Goal: Task Accomplishment & Management: Use online tool/utility

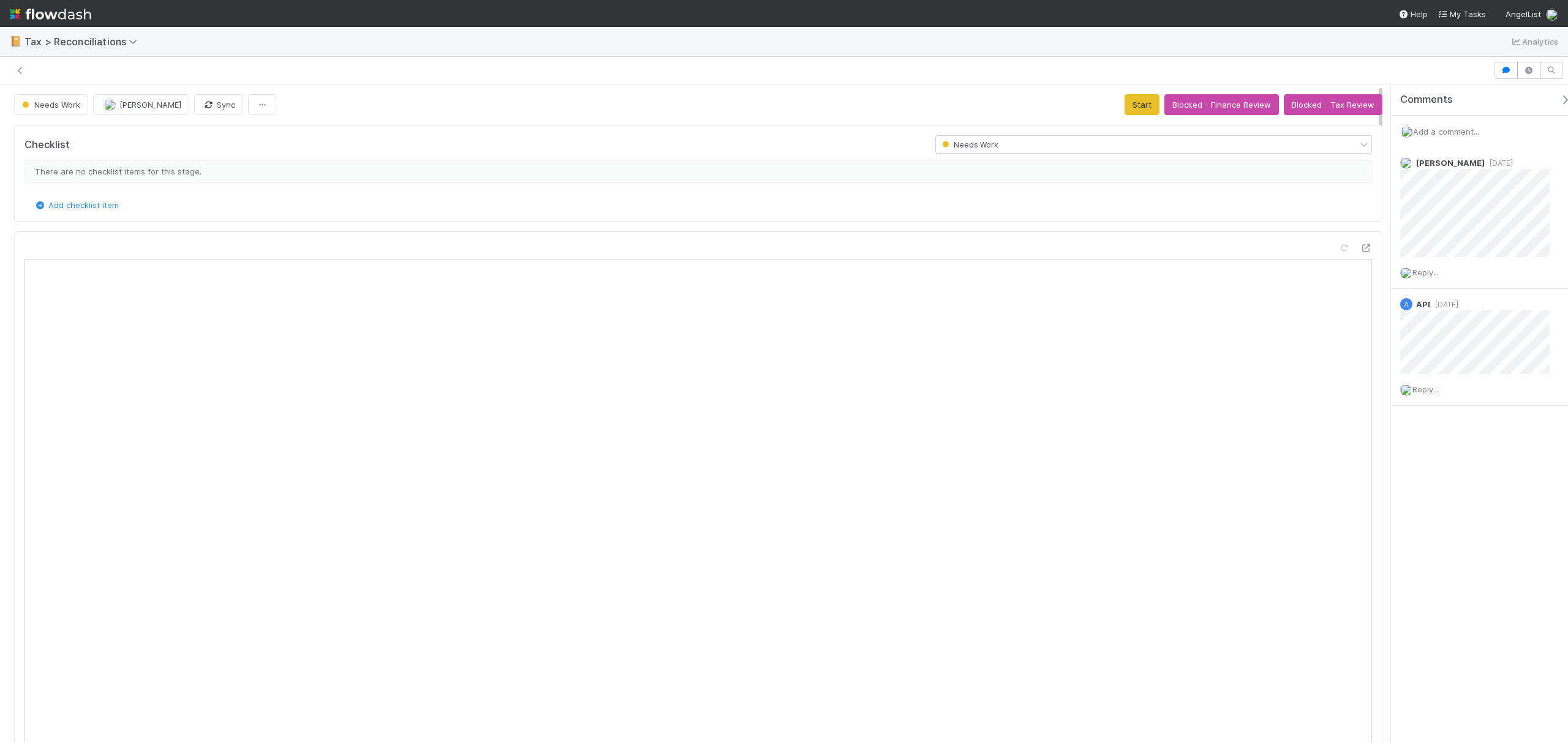
scroll to position [236, 640]
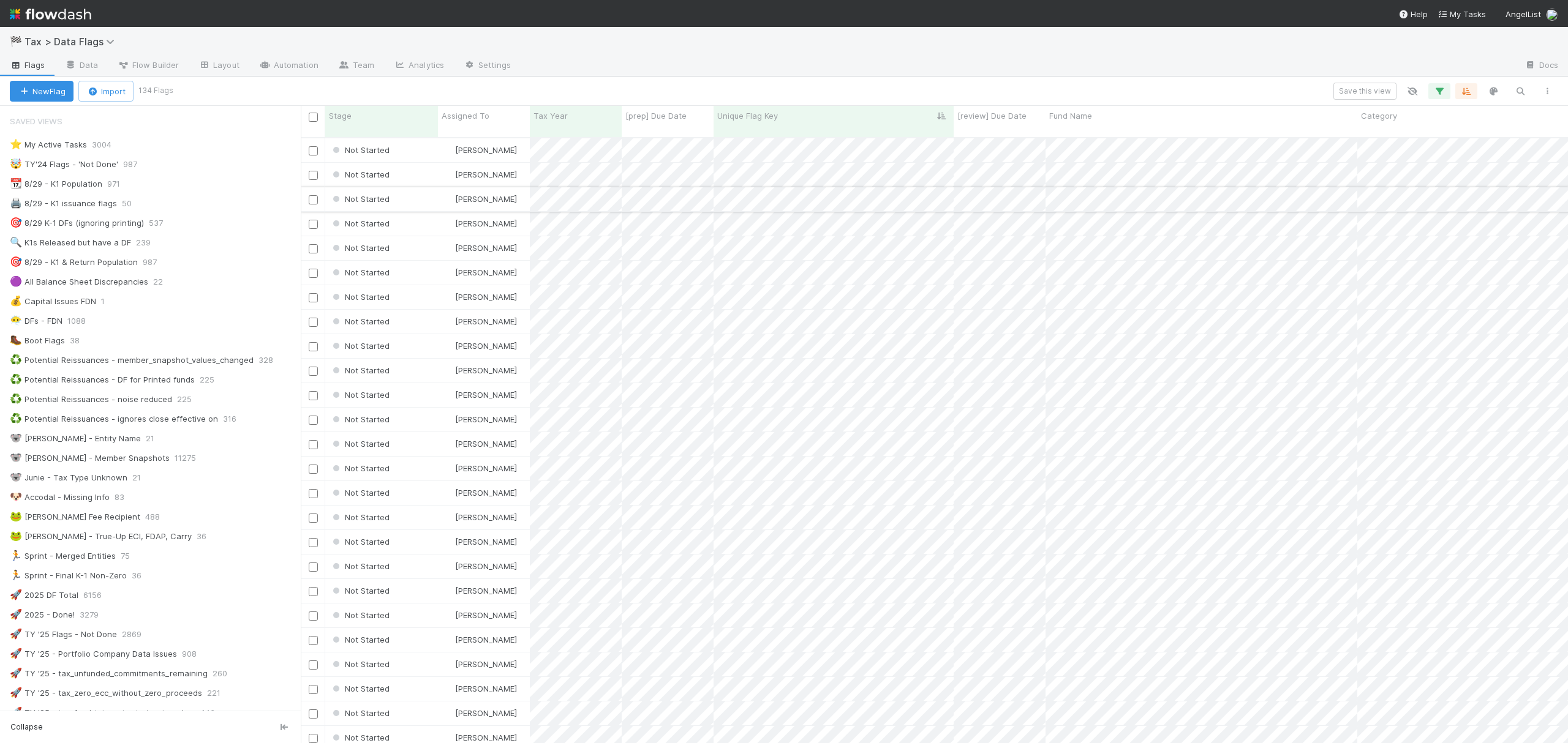
scroll to position [603, 1255]
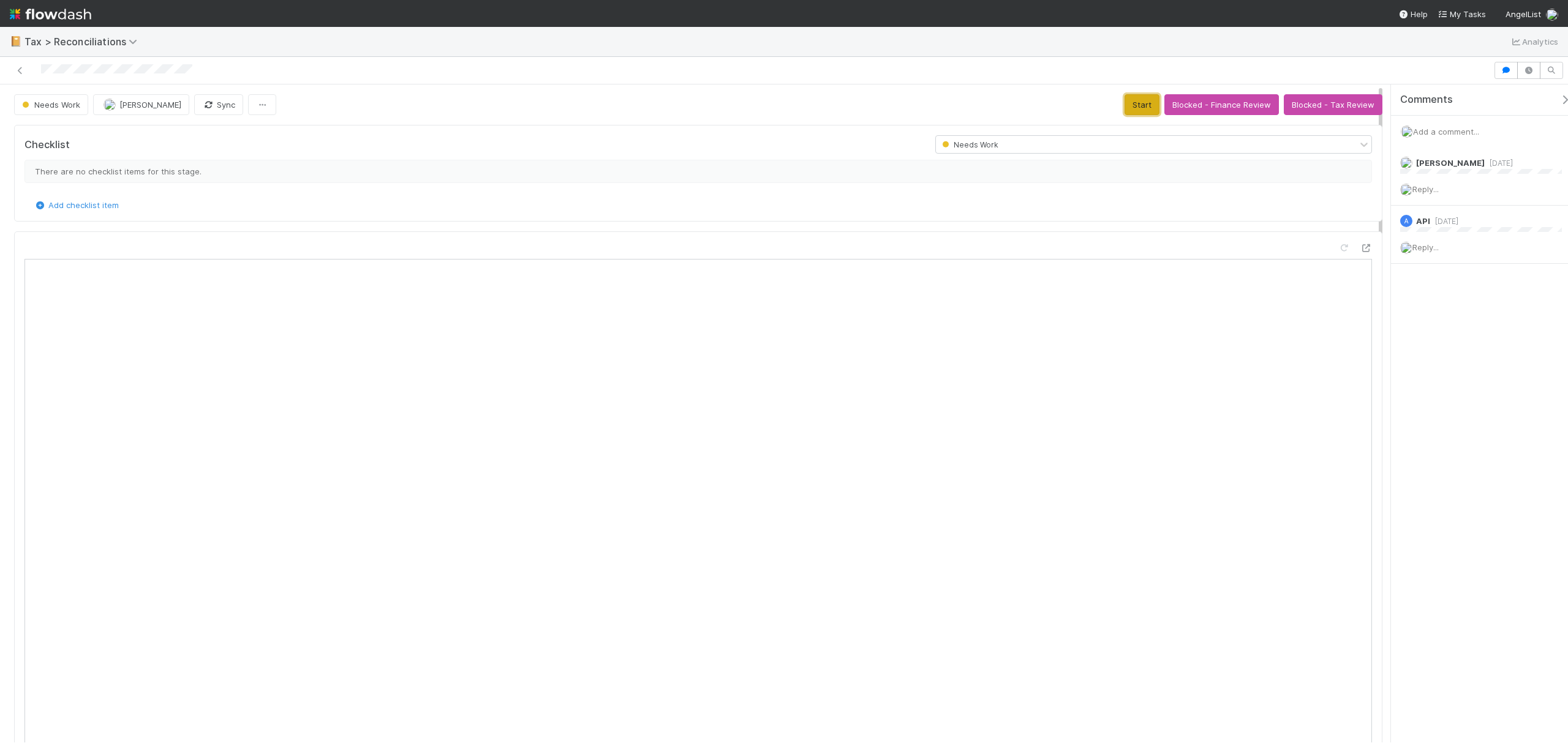
click at [1129, 104] on button "Start" at bounding box center [1142, 104] width 35 height 21
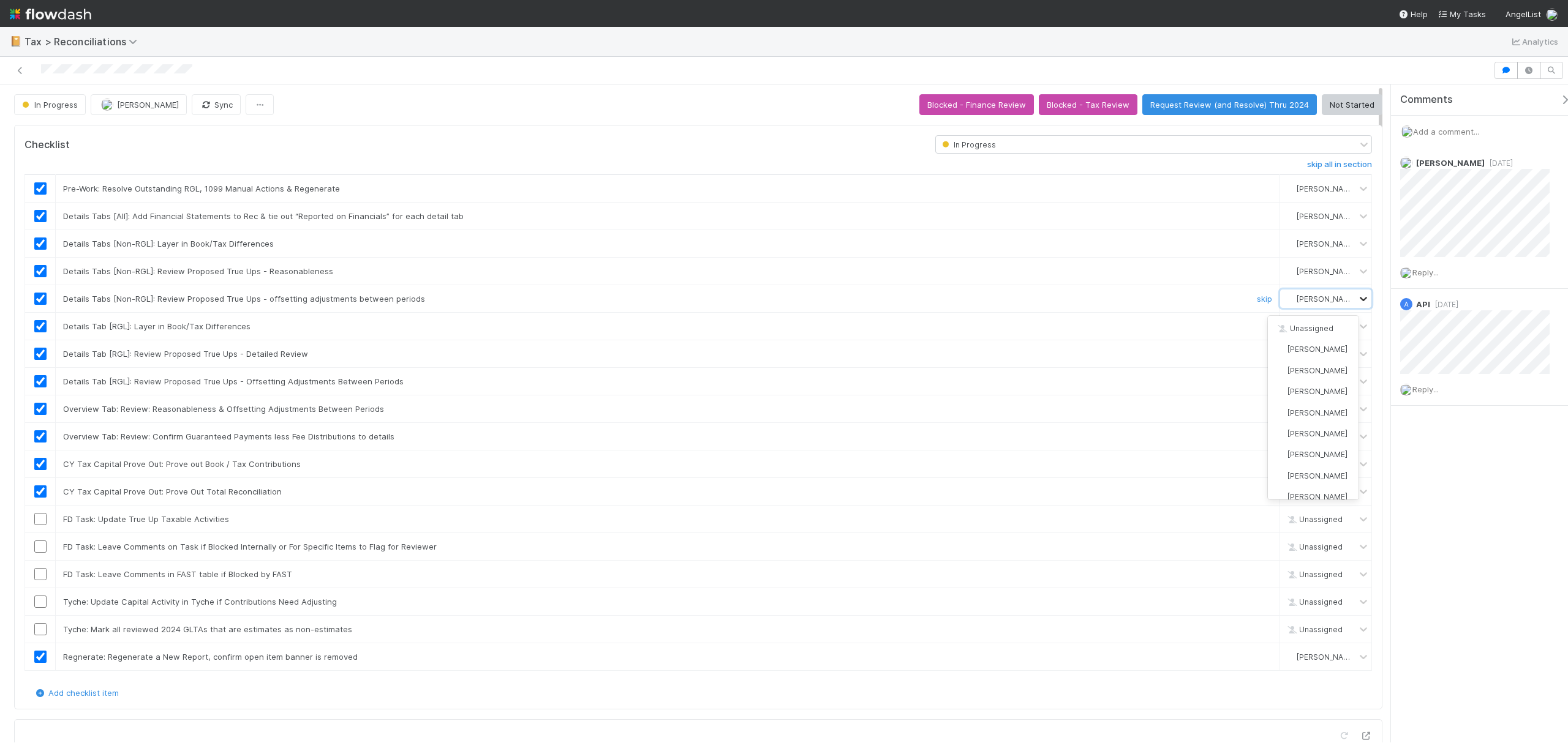
scroll to position [209, 0]
drag, startPoint x: 1365, startPoint y: 282, endPoint x: 1353, endPoint y: 297, distance: 19.2
click at [1357, 297] on icon at bounding box center [1364, 298] width 12 height 12
click at [1364, 290] on div "Checklist In Progress skip all in section Pre-Work: Resolve Outstanding RGL, 10…" at bounding box center [698, 418] width 1368 height 585
drag, startPoint x: 1382, startPoint y: 174, endPoint x: 1382, endPoint y: 278, distance: 104.0
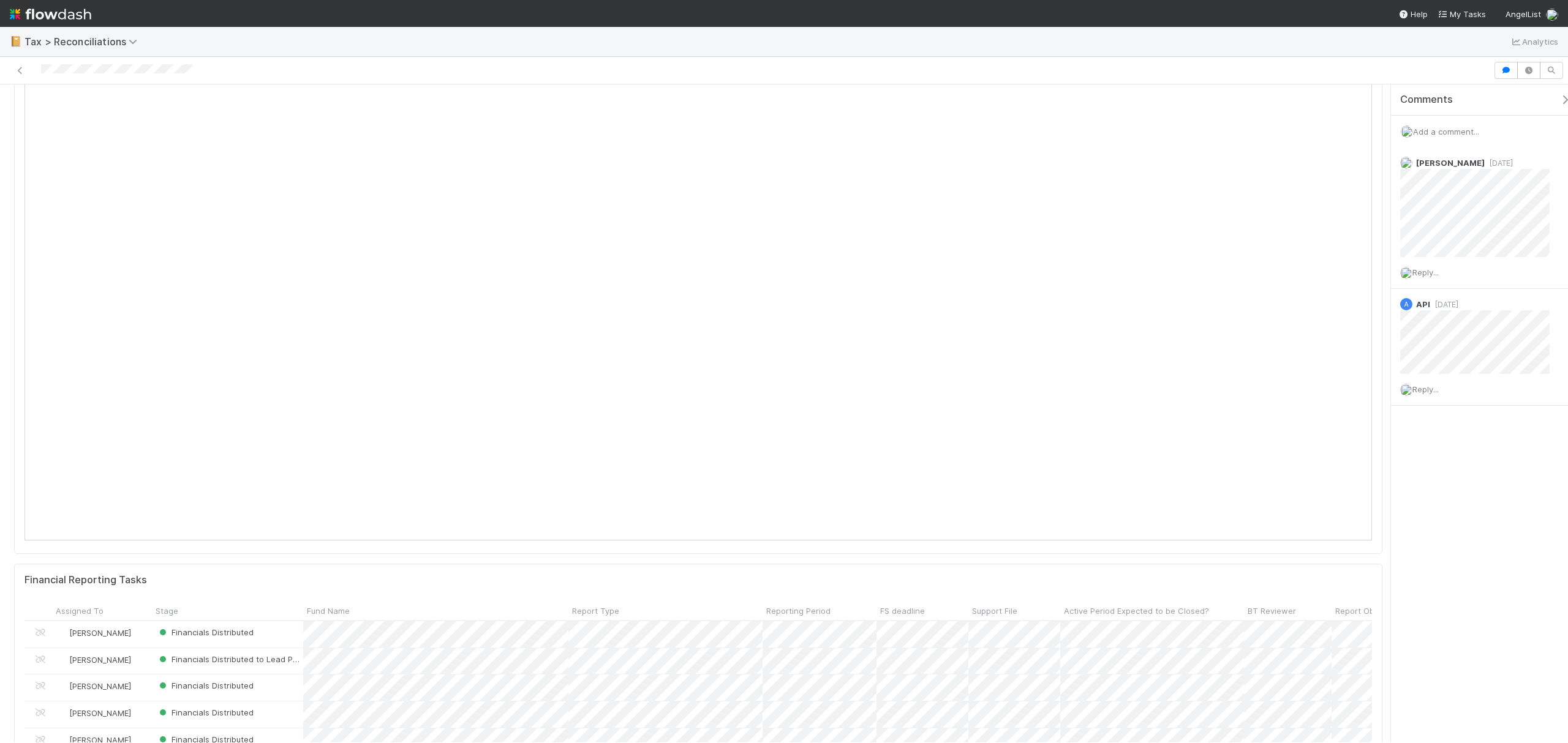
scroll to position [588, 0]
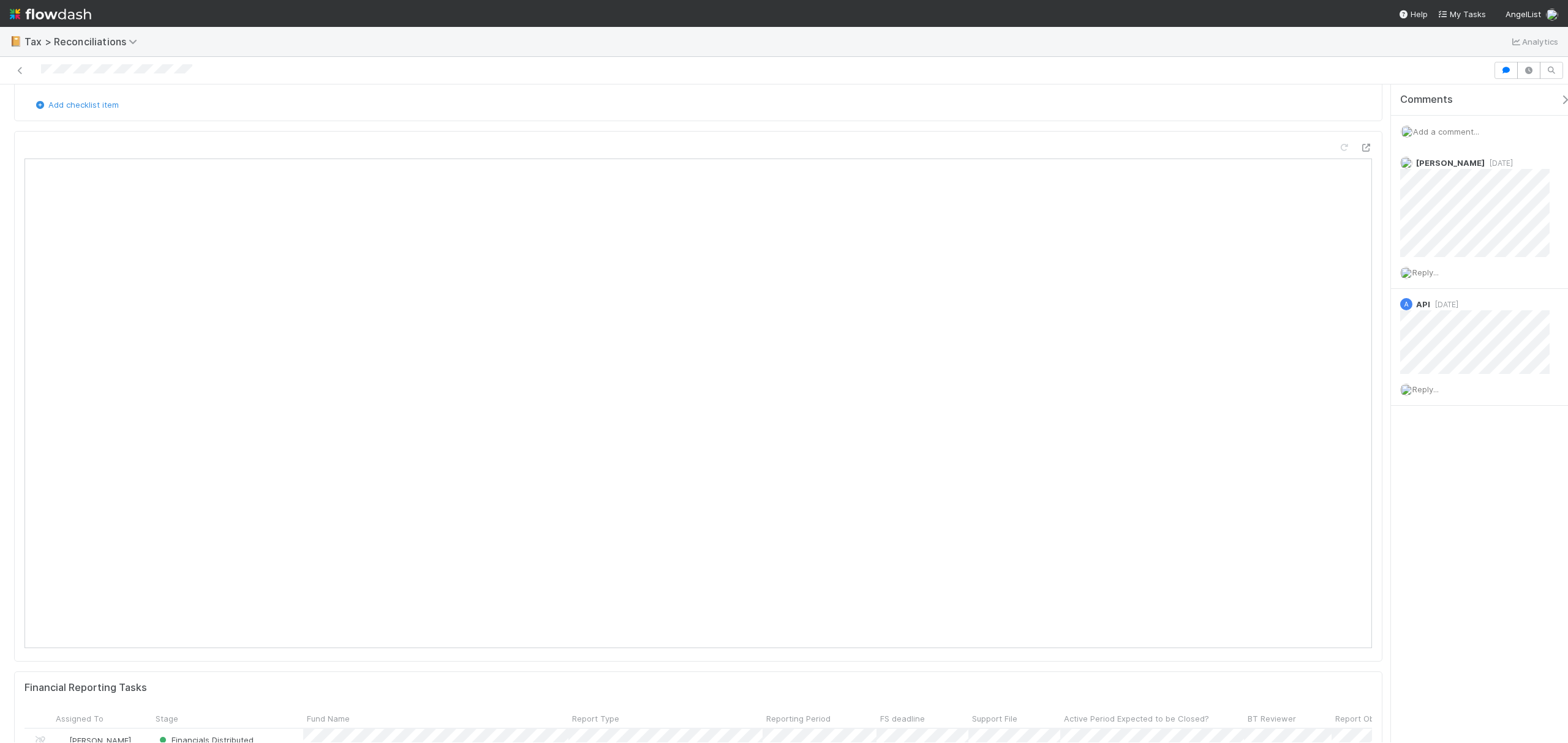
drag, startPoint x: 1380, startPoint y: 260, endPoint x: 1379, endPoint y: 248, distance: 12.0
click at [1306, 33] on div "📔 Tax > Reconciliations Analytics" at bounding box center [784, 41] width 1568 height 29
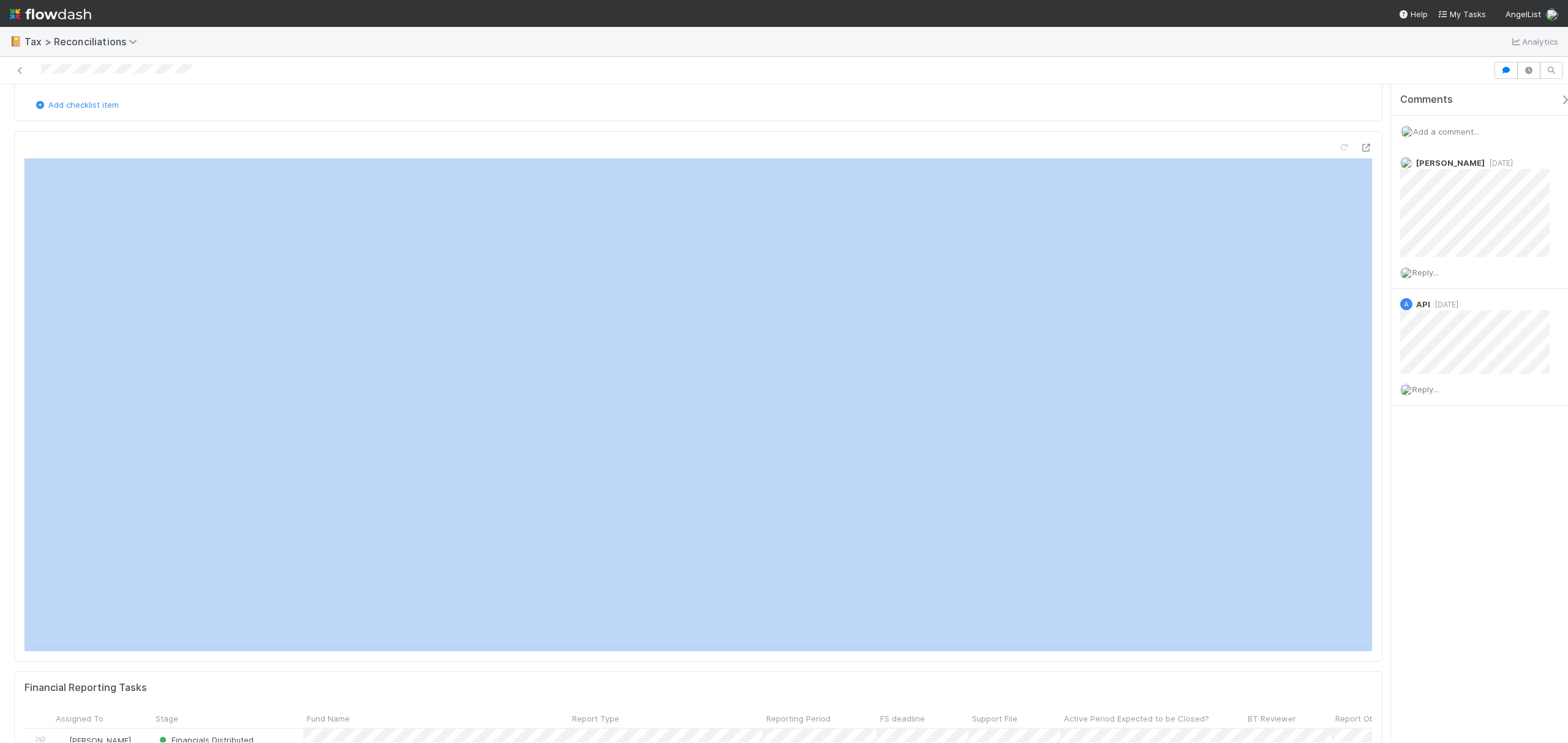
drag, startPoint x: 1378, startPoint y: 203, endPoint x: 1378, endPoint y: 108, distance: 95.0
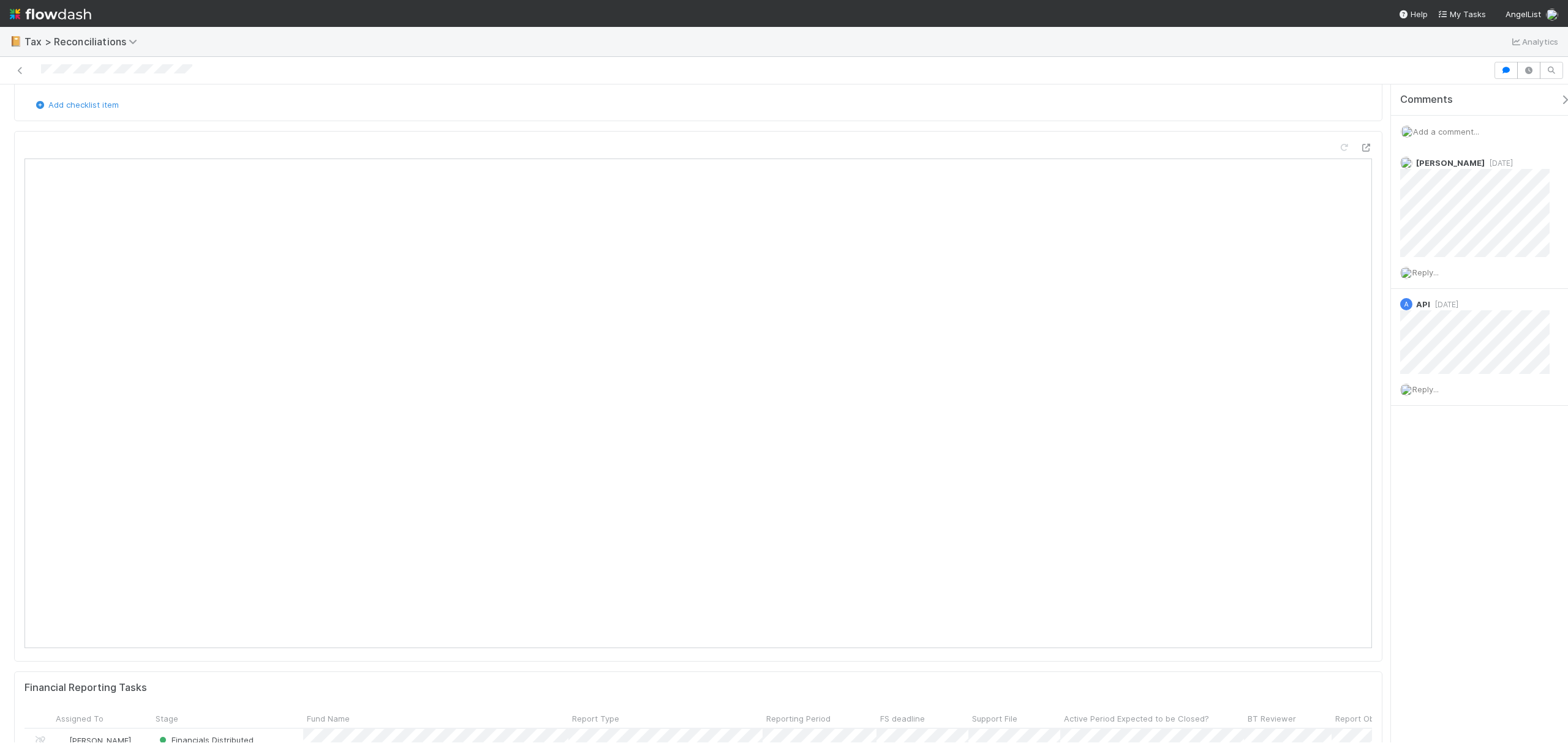
click at [1385, 201] on div "Comments Add a comment... Moein Zandi 1 week ago Reply... A API 3 months ago Re…" at bounding box center [1475, 413] width 183 height 658
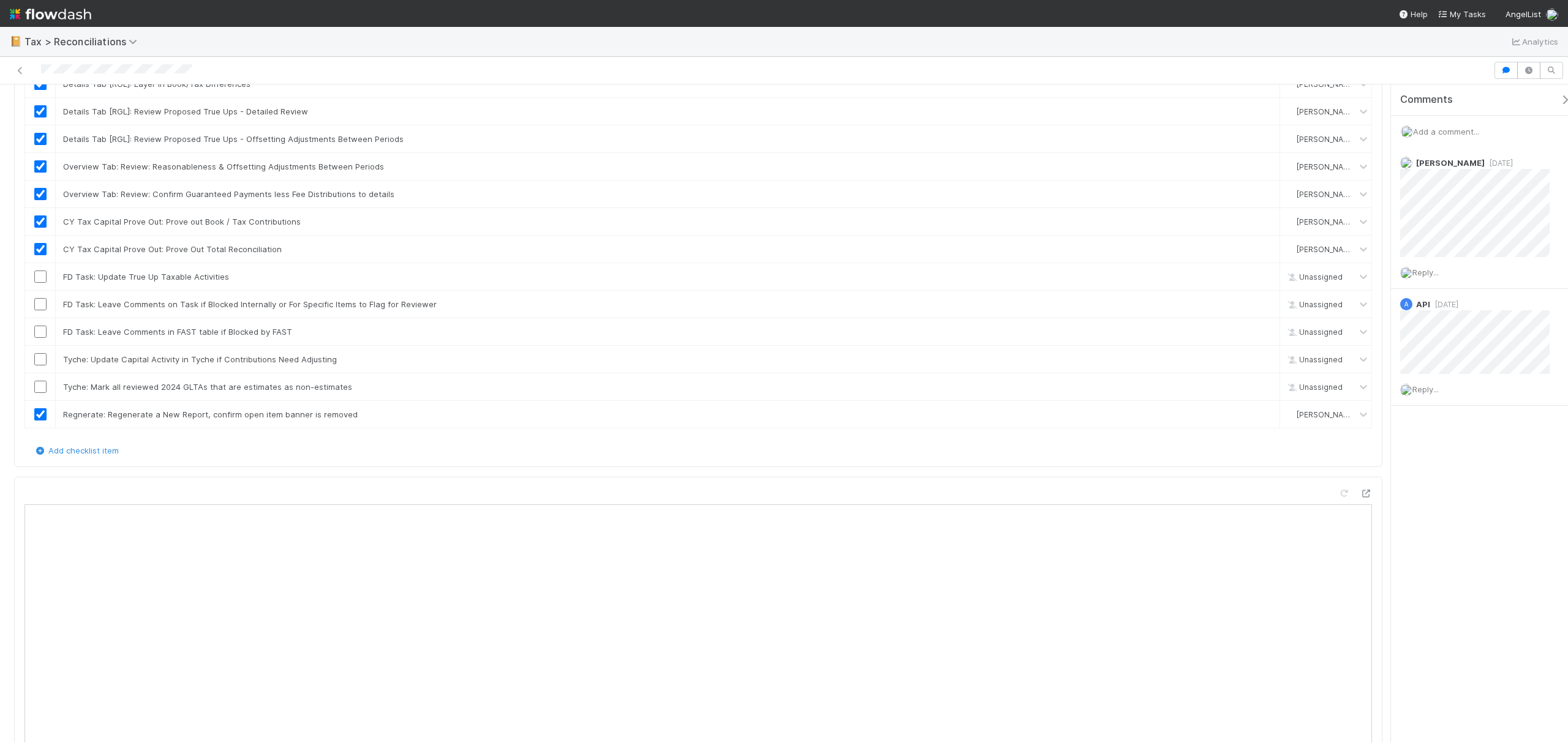
scroll to position [0, 0]
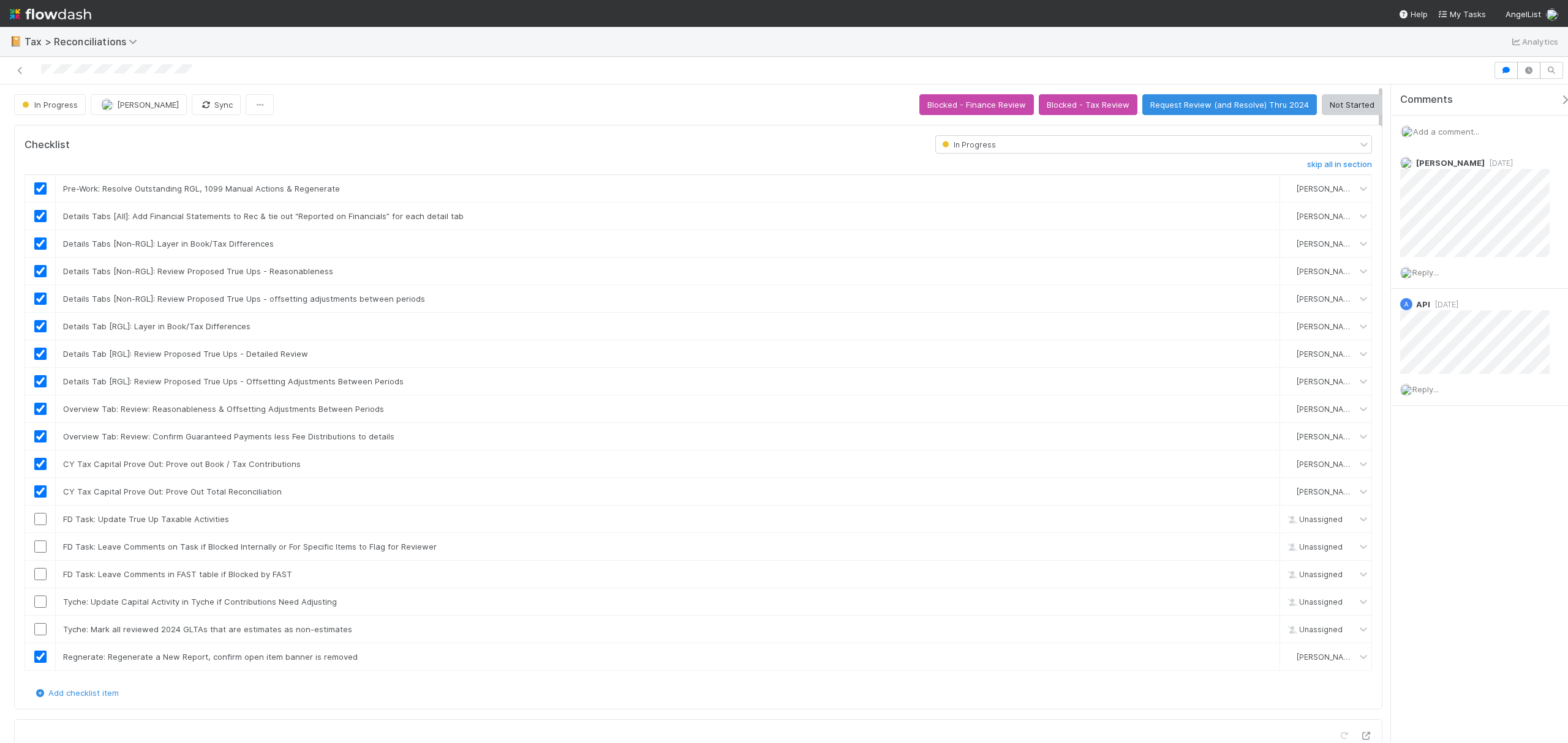
drag, startPoint x: 1382, startPoint y: 201, endPoint x: 1376, endPoint y: 76, distance: 125.1
click at [1377, 76] on div "In Progress Fareeha Naim Sync Blocked - Finance Review Blocked - Tax Review Req…" at bounding box center [784, 400] width 1568 height 686
click at [1242, 101] on button "Request Review (and Resolve) Thru 2024" at bounding box center [1229, 104] width 175 height 21
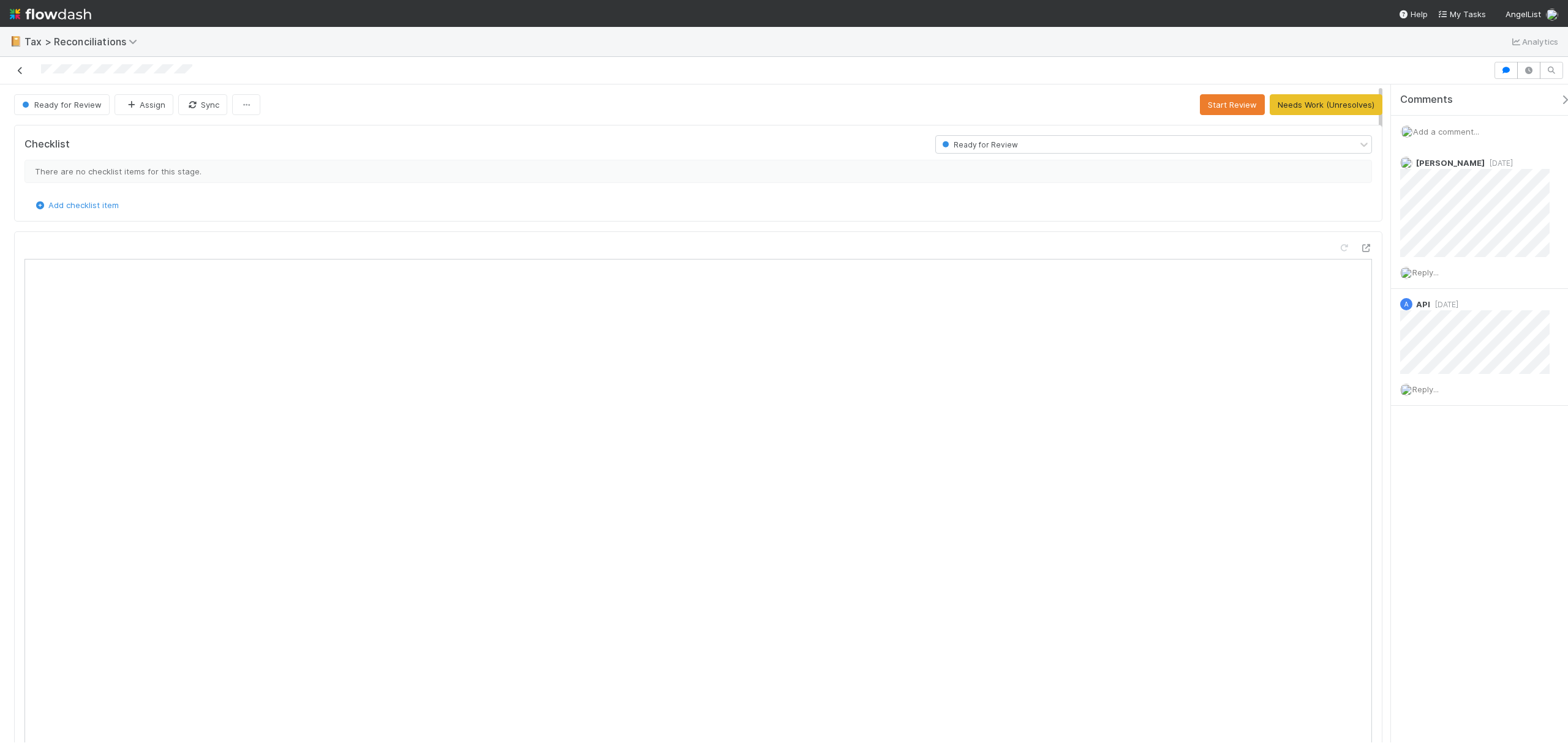
click at [20, 71] on icon at bounding box center [20, 71] width 12 height 8
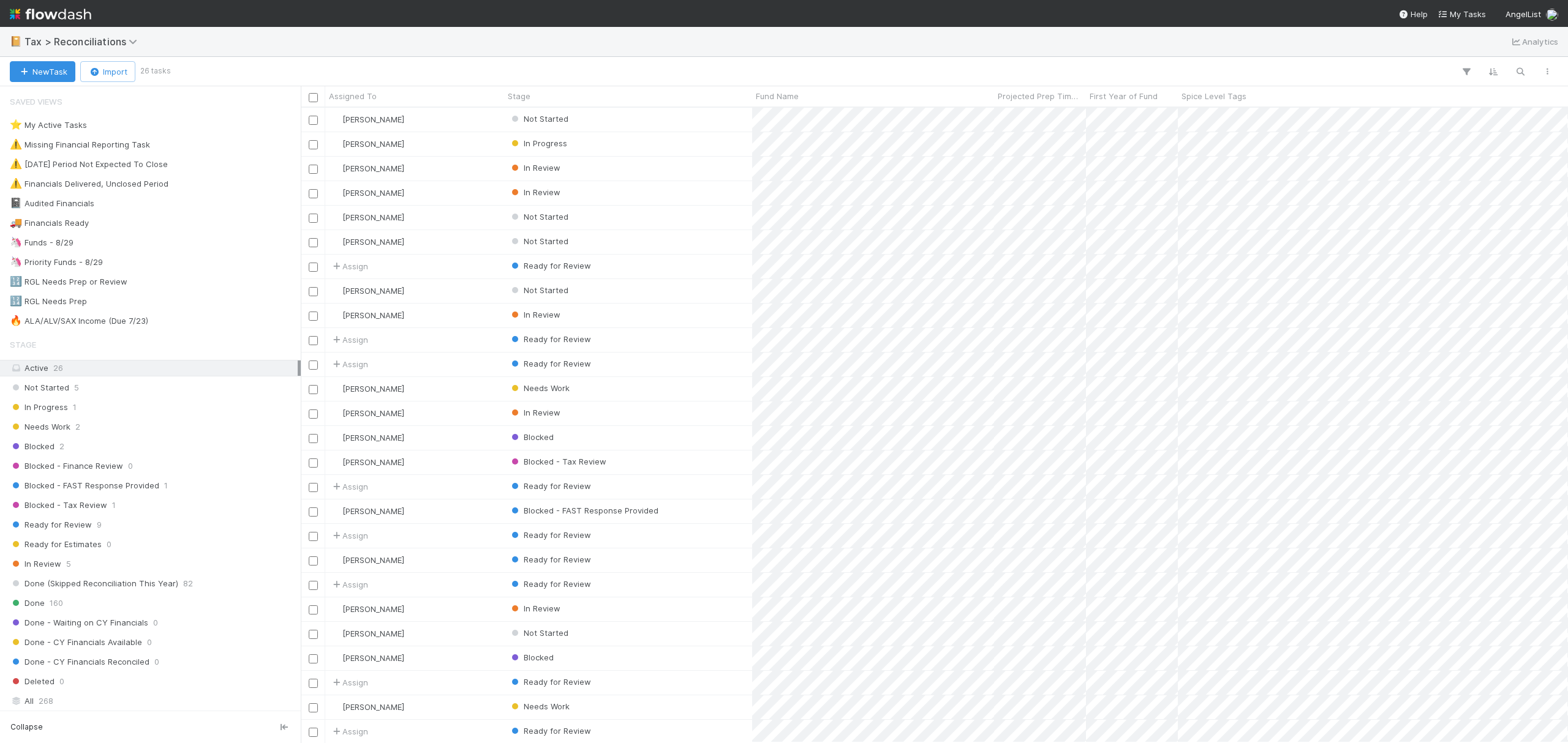
scroll to position [623, 1255]
click at [103, 426] on div "Needs Work 2" at bounding box center [153, 427] width 288 height 16
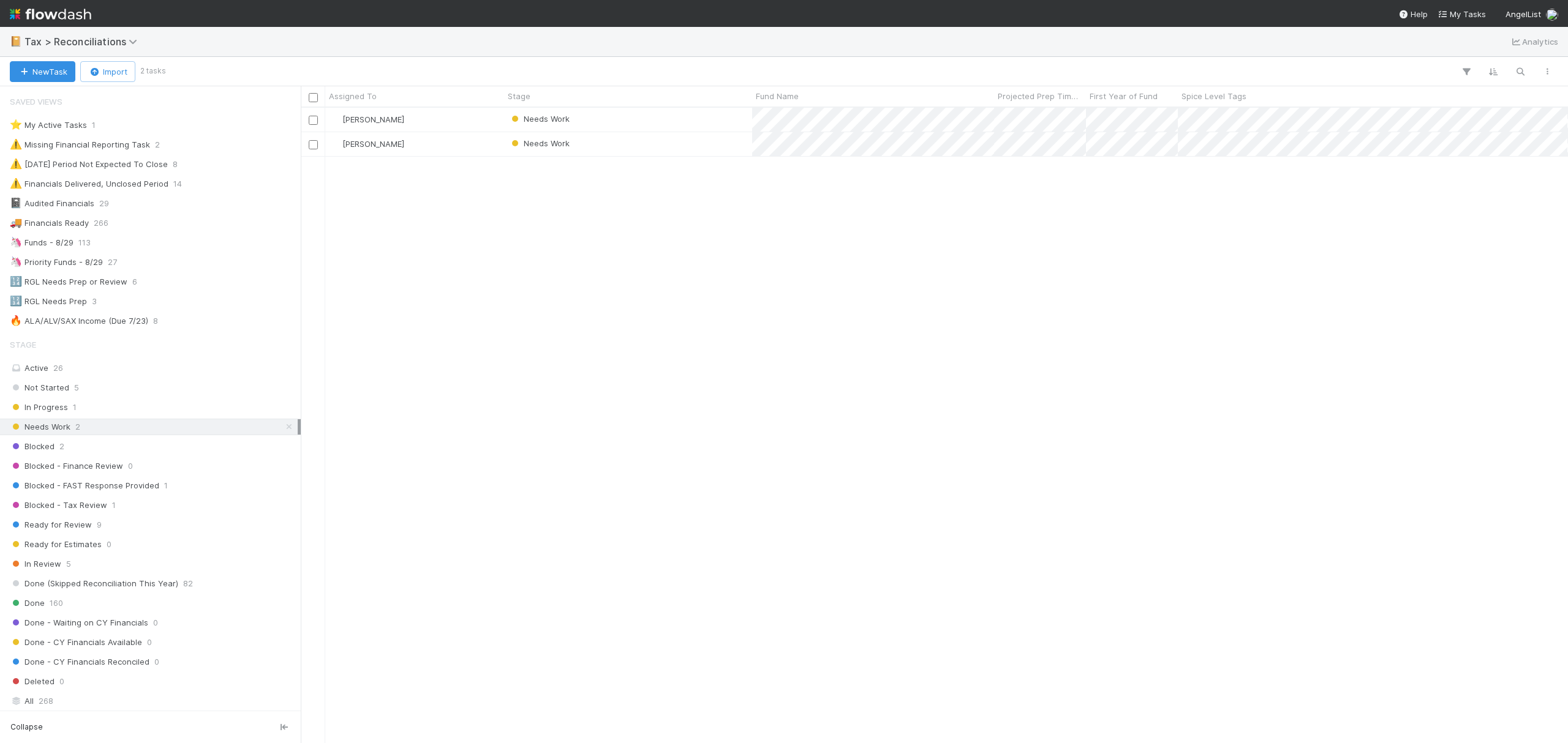
scroll to position [623, 1255]
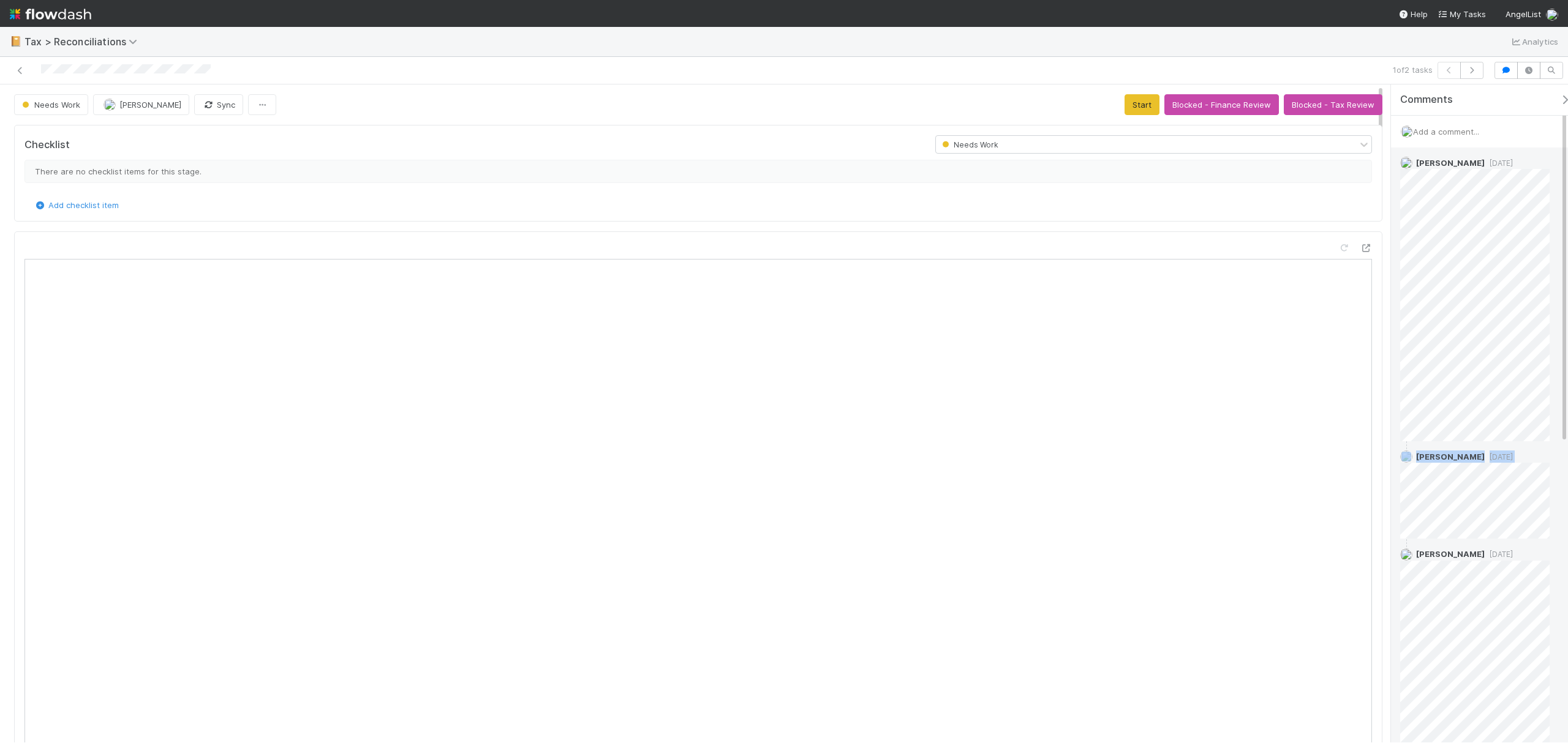
drag, startPoint x: 1562, startPoint y: 175, endPoint x: 1562, endPoint y: 425, distance: 250.0
click at [1567, 460] on html "📔 Tax > Reconciliations Analytics 1 of 2 tasks Needs Work Fareeha Naim Sync Sta…" at bounding box center [784, 372] width 1568 height 743
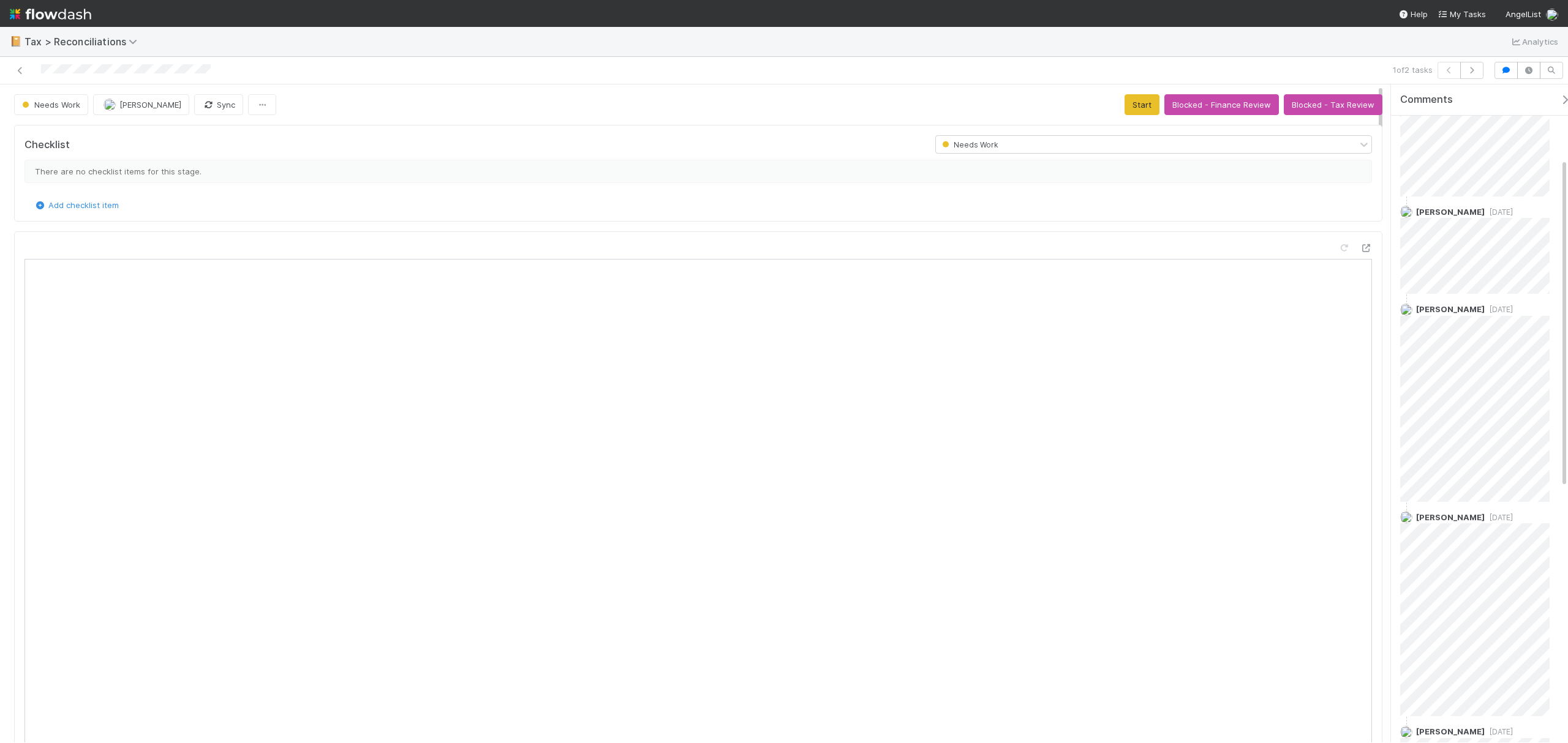
scroll to position [658, 0]
drag, startPoint x: 1563, startPoint y: 169, endPoint x: 1581, endPoint y: 699, distance: 530.3
click at [1567, 699] on html "📔 Tax > Reconciliations Analytics 1 of 2 tasks Needs Work Fareeha Naim Sync Sta…" at bounding box center [784, 372] width 1568 height 743
